Goal: Information Seeking & Learning: Learn about a topic

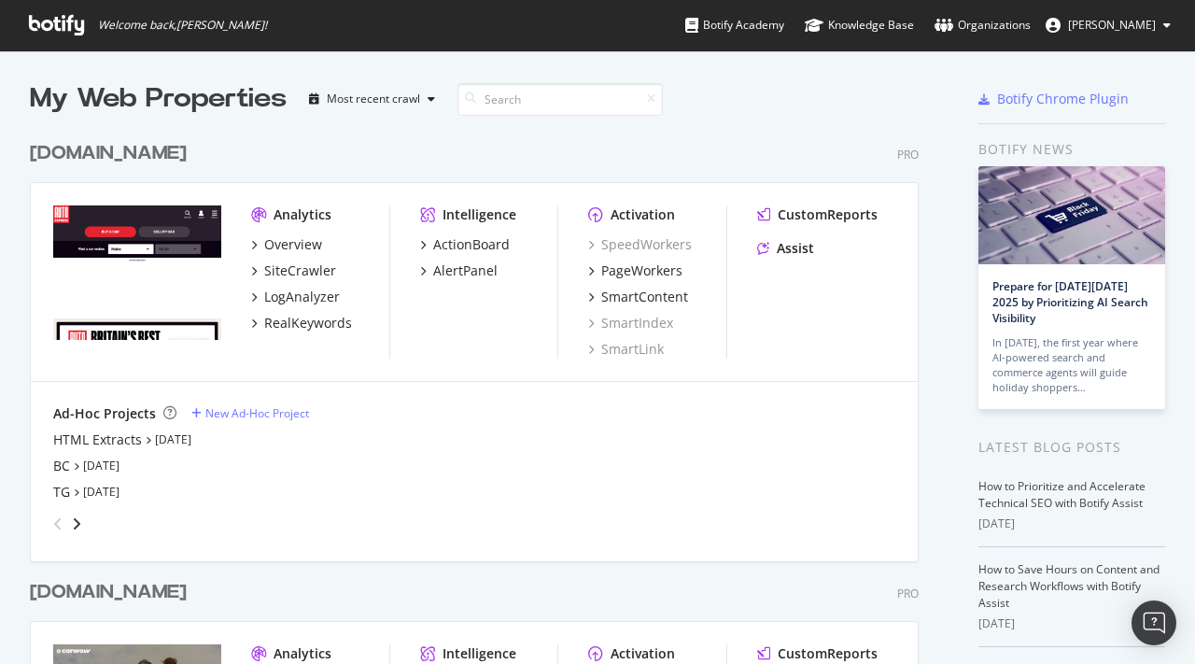
scroll to position [664, 1195]
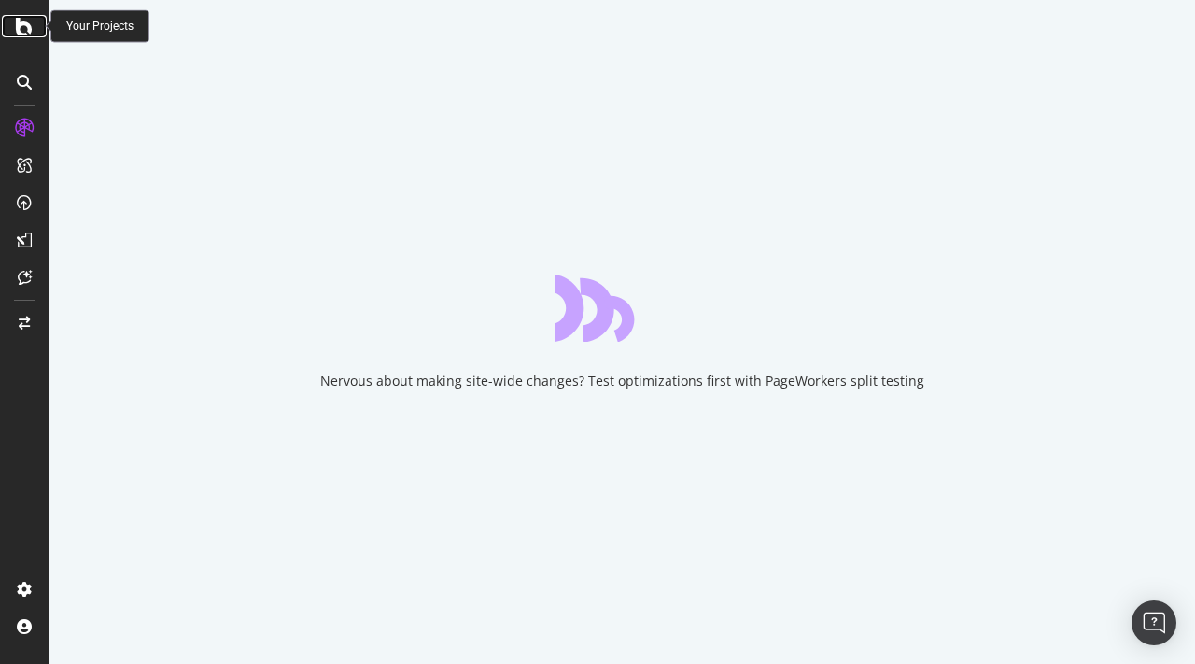
click at [21, 24] on icon at bounding box center [24, 26] width 17 height 22
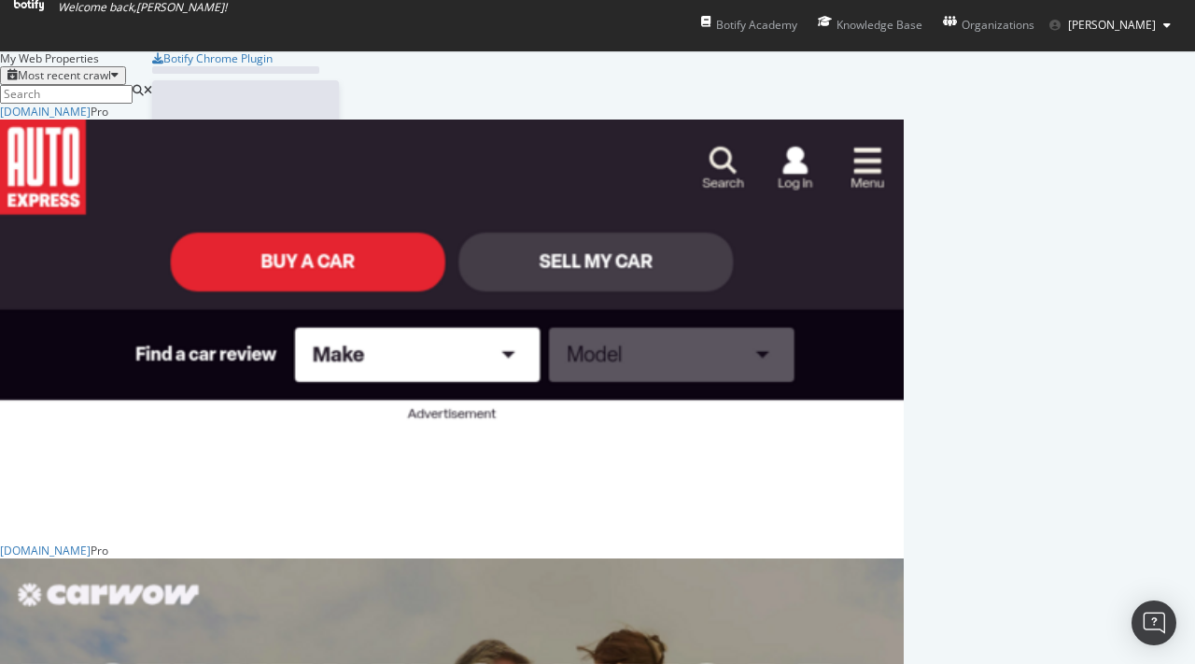
scroll to position [664, 1195]
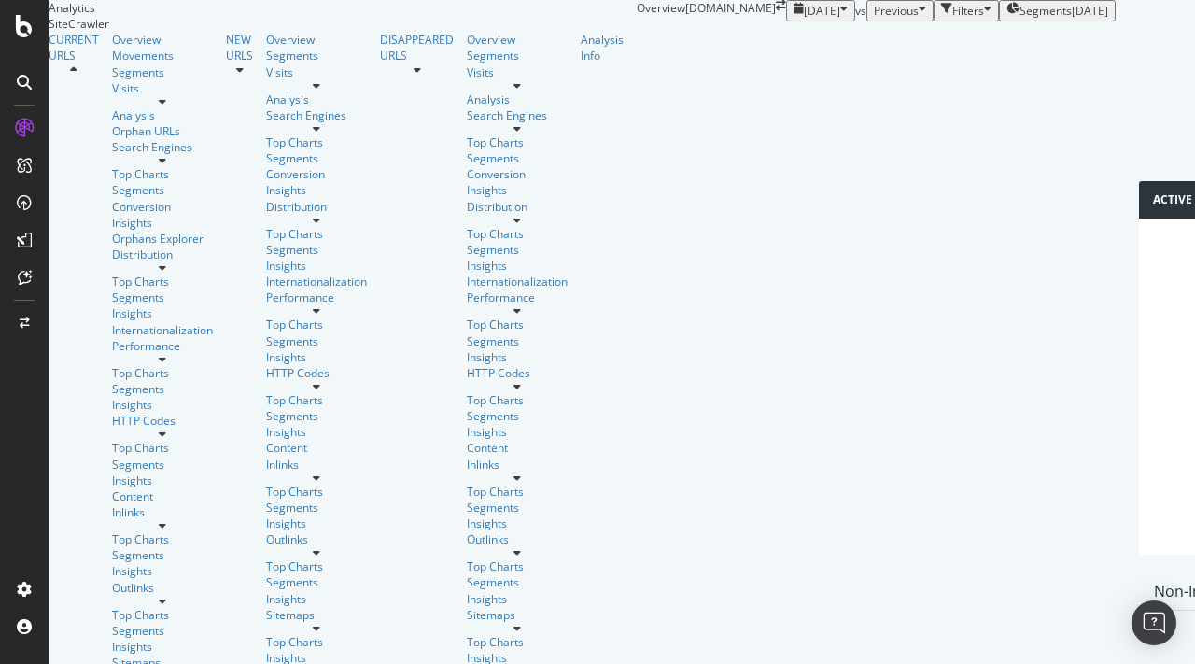
scroll to position [492, 0]
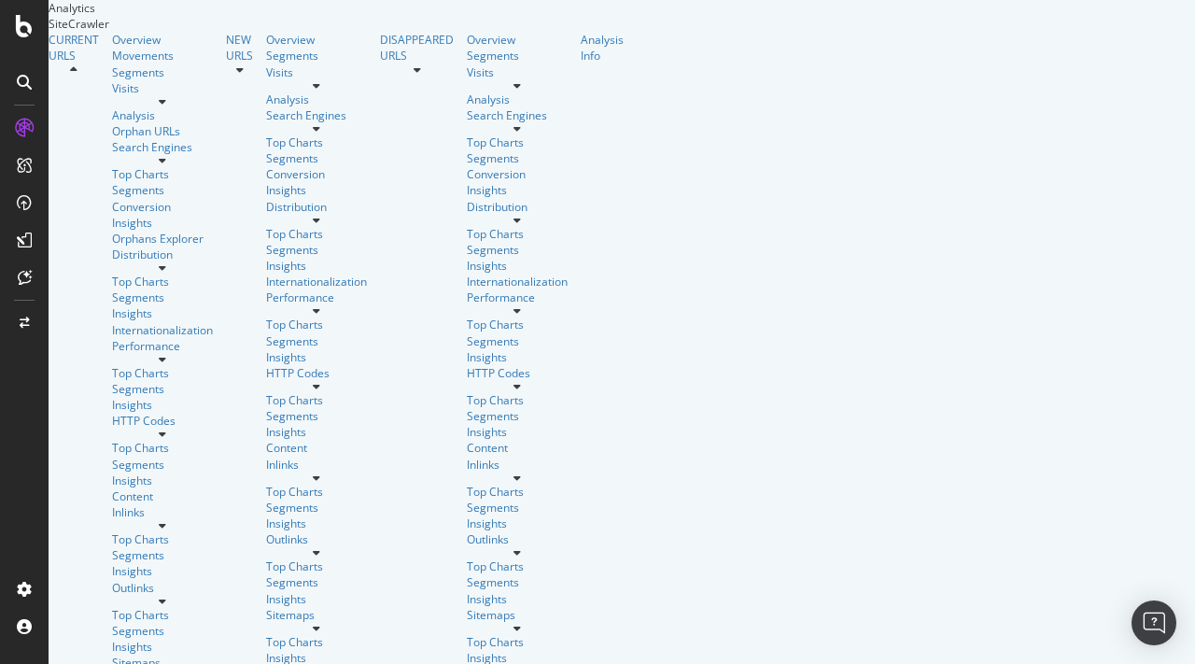
scroll to position [21, 0]
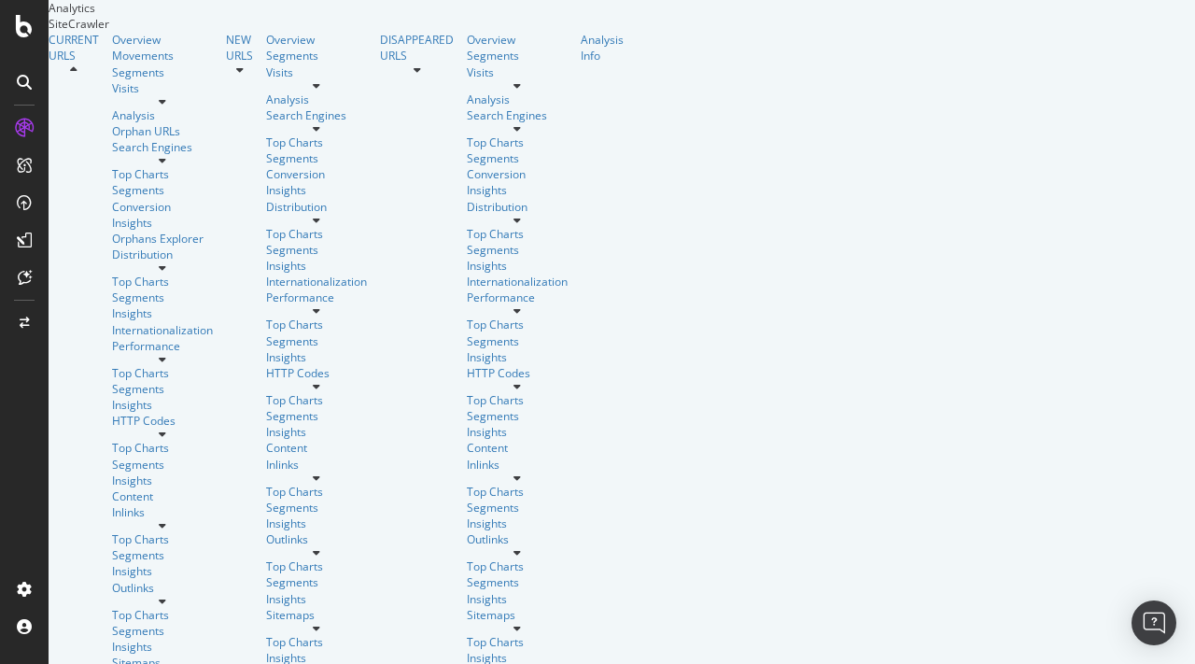
scroll to position [815, 0]
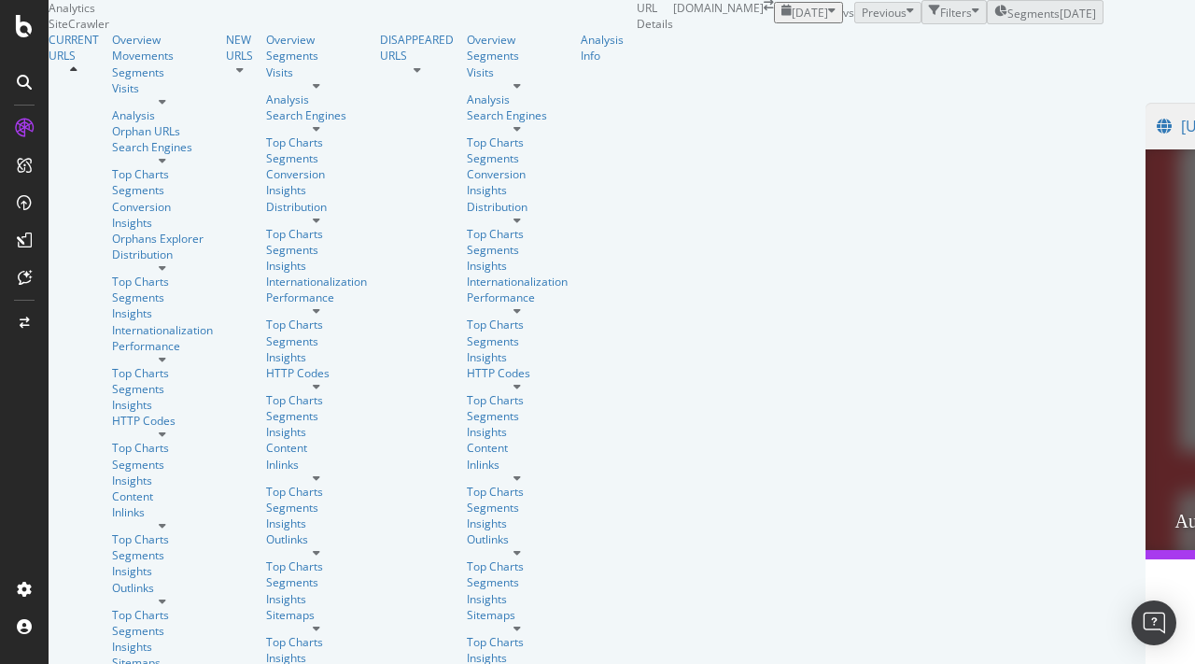
scroll to position [368, 0]
